Goal: Find specific page/section: Find specific page/section

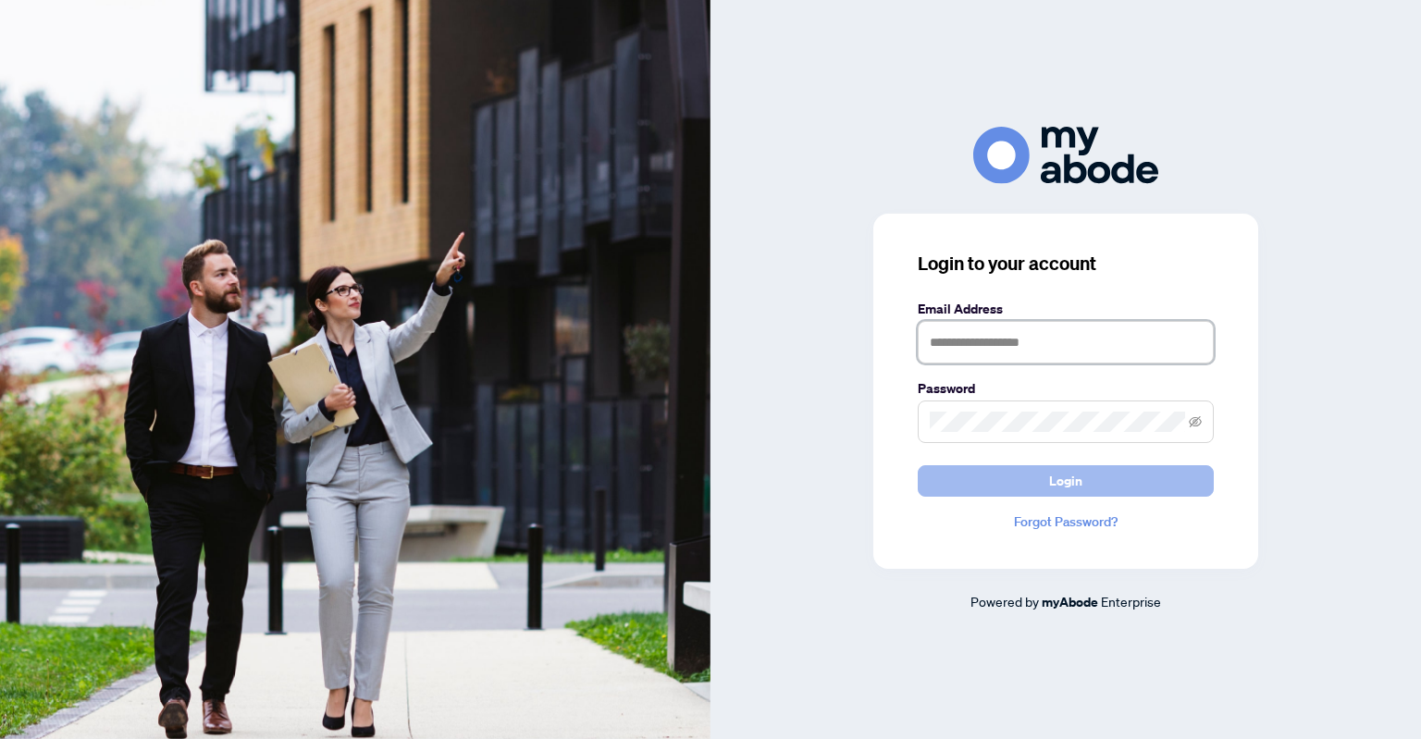
type input "**********"
click at [1079, 481] on span "Login" at bounding box center [1065, 481] width 33 height 30
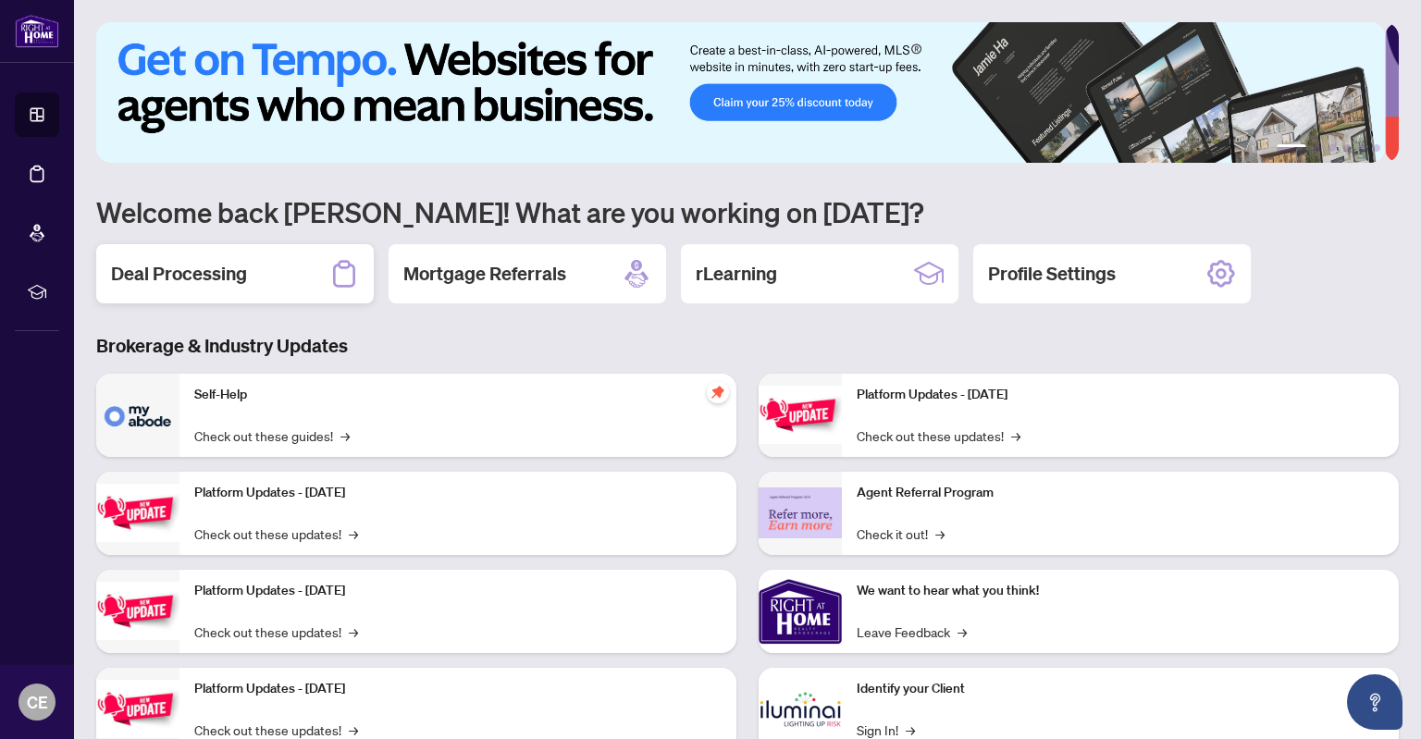
click at [237, 268] on h2 "Deal Processing" at bounding box center [179, 274] width 136 height 26
